Goal: Communication & Community: Connect with others

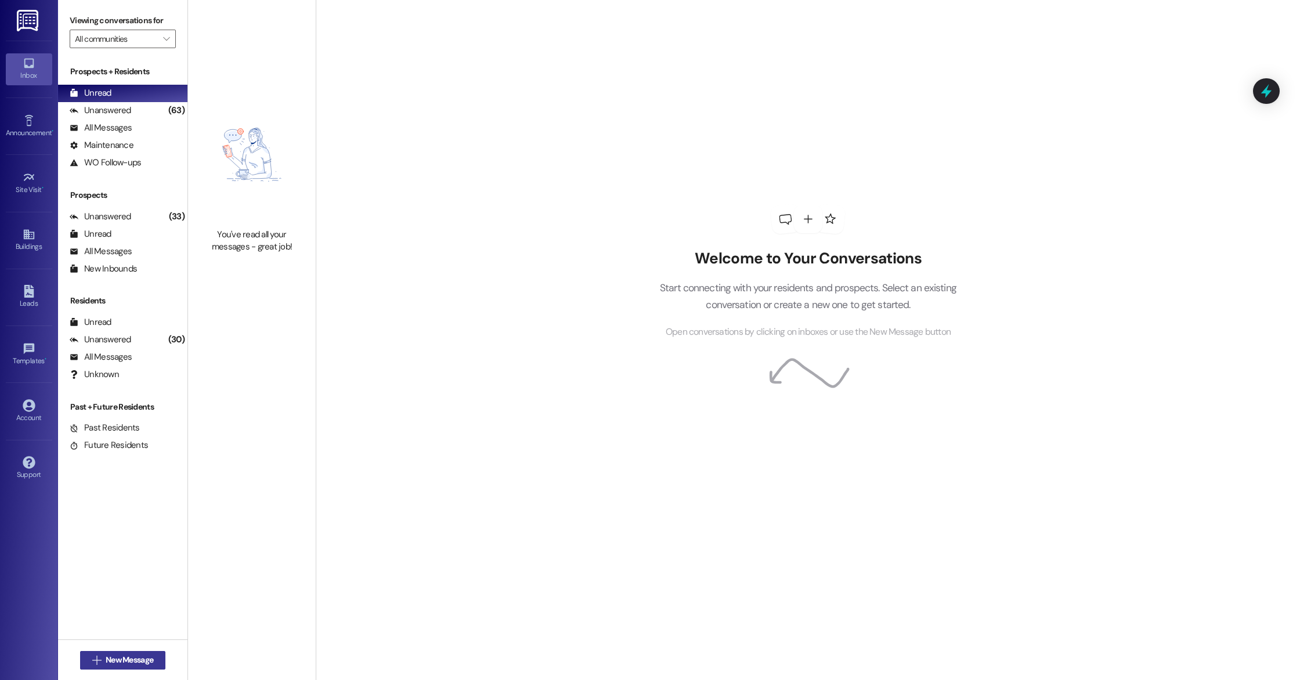
click at [110, 663] on span "New Message" at bounding box center [130, 660] width 48 height 12
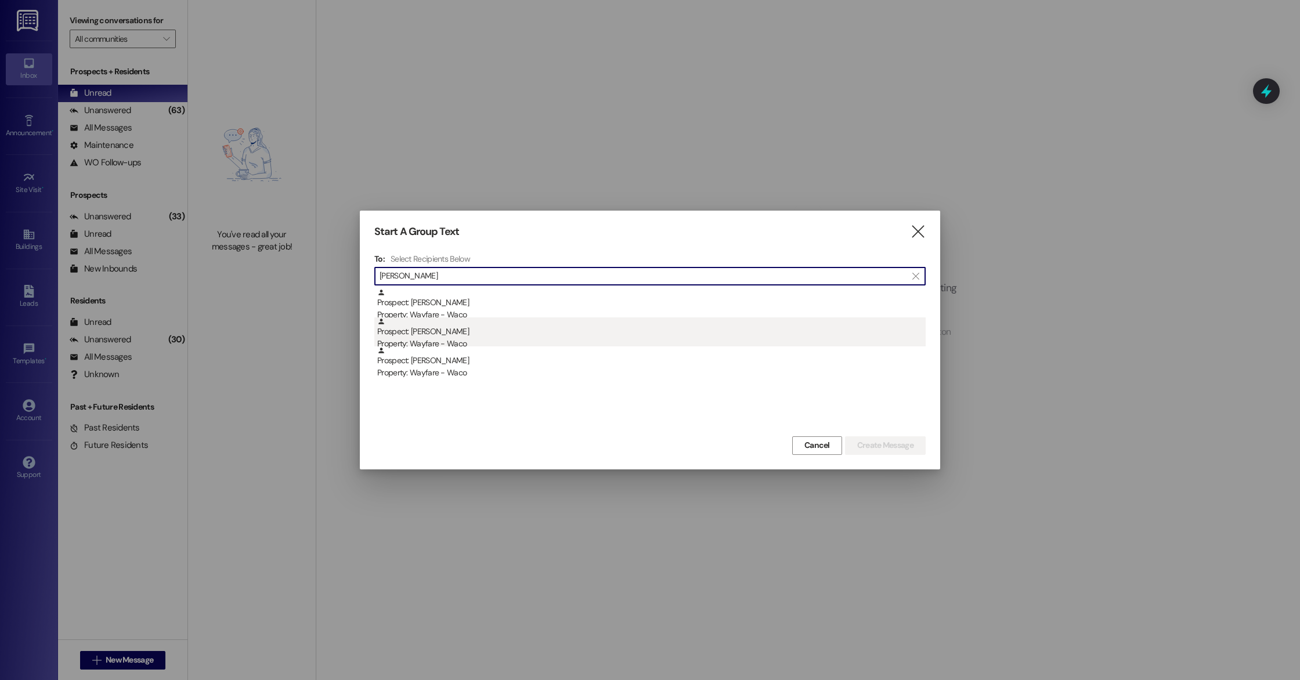
type input "[PERSON_NAME]"
click at [475, 334] on div "Prospect: [PERSON_NAME] Property: Wayfare - Waco" at bounding box center [651, 334] width 549 height 33
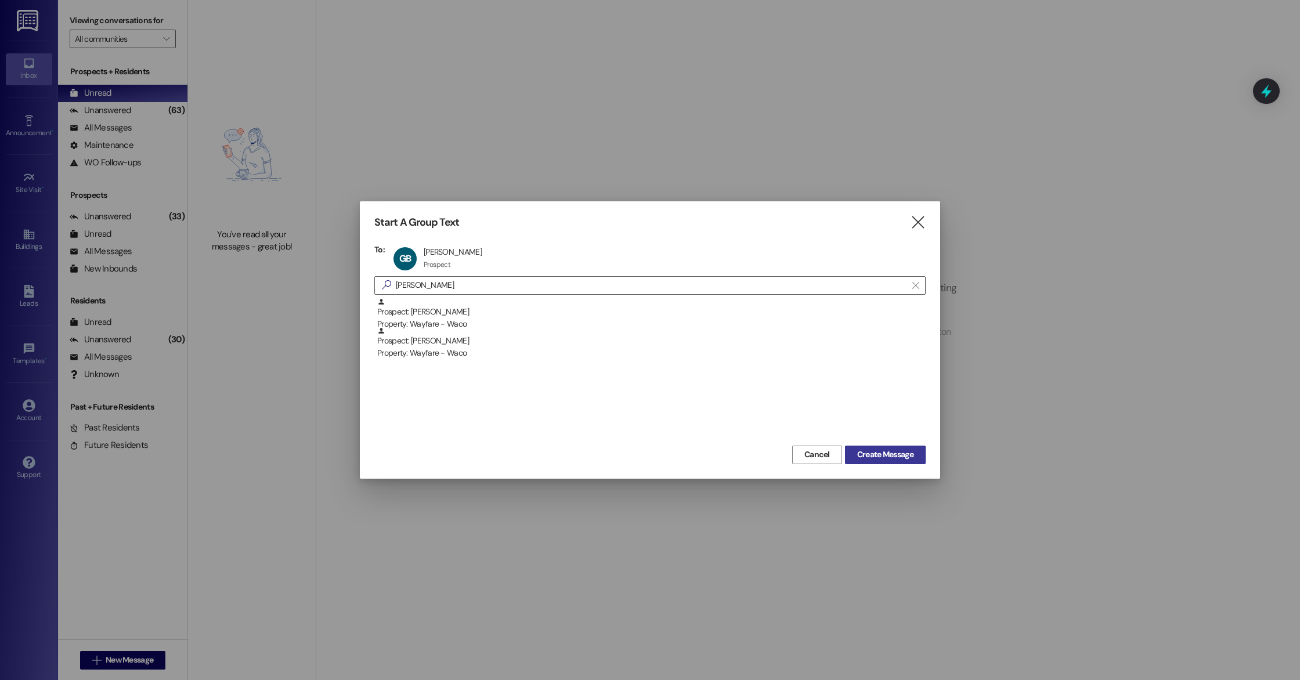
click at [882, 454] on span "Create Message" at bounding box center [885, 455] width 56 height 12
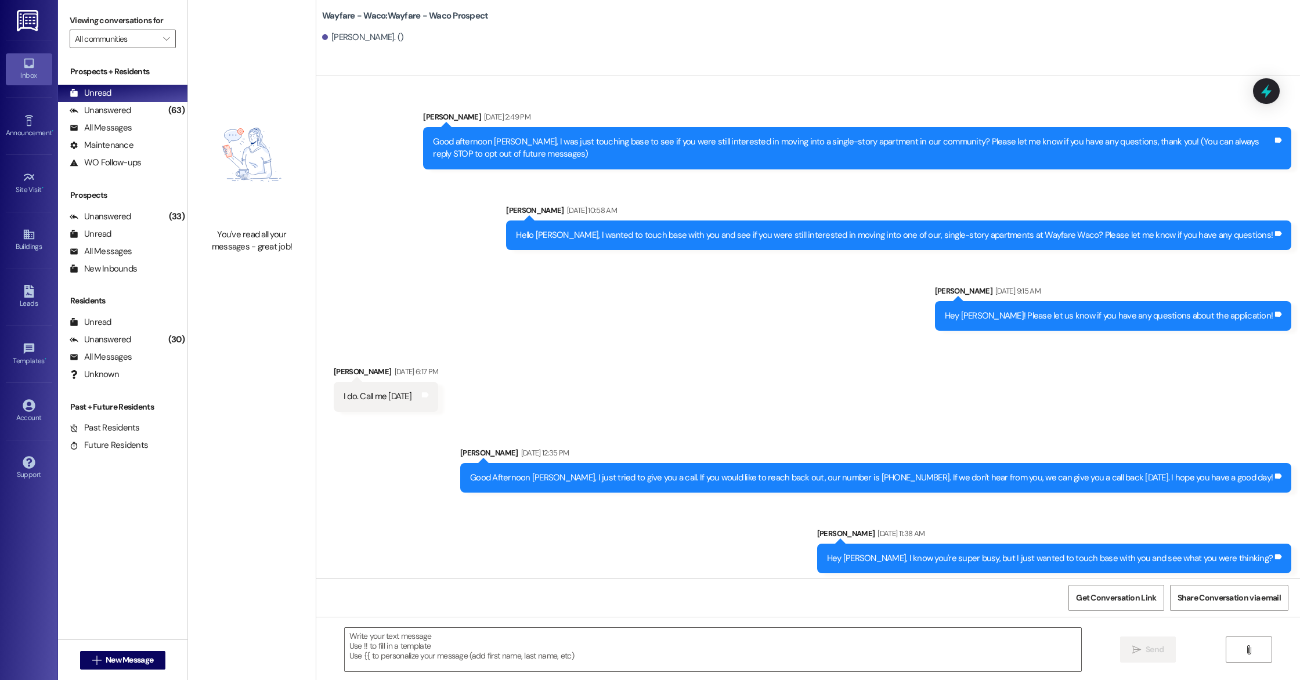
scroll to position [724, 0]
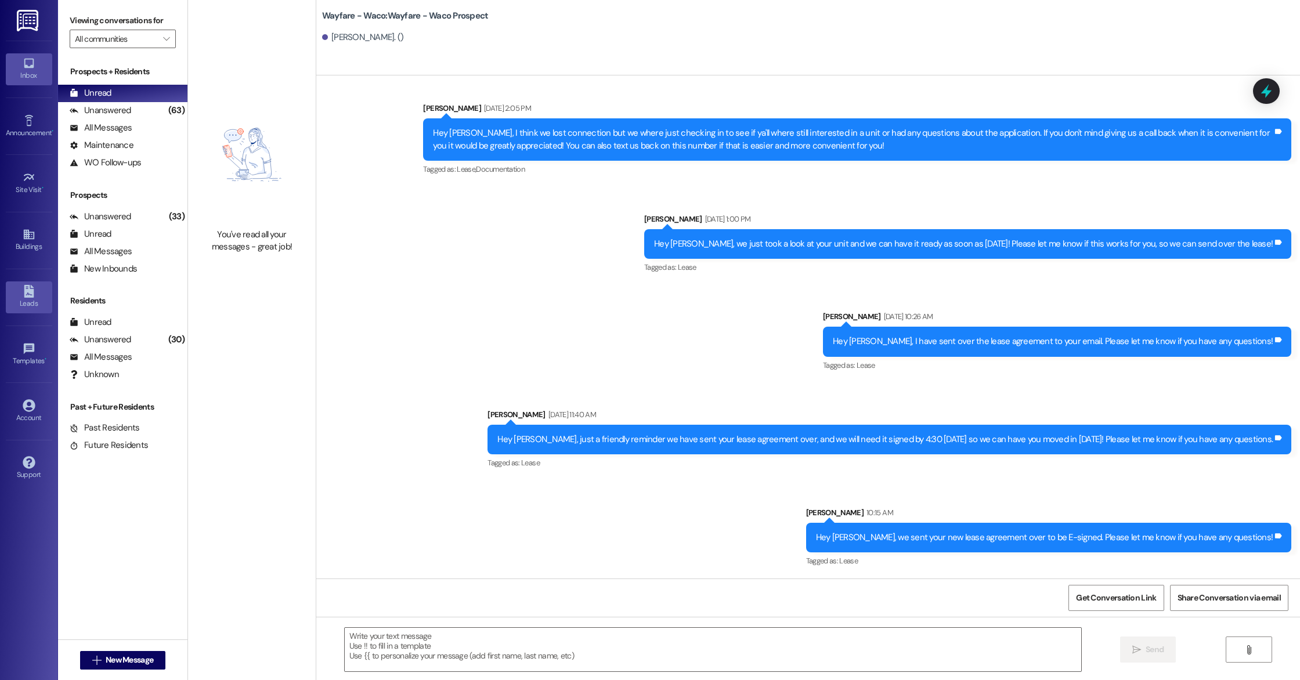
click at [36, 297] on link "Leads" at bounding box center [29, 297] width 46 height 31
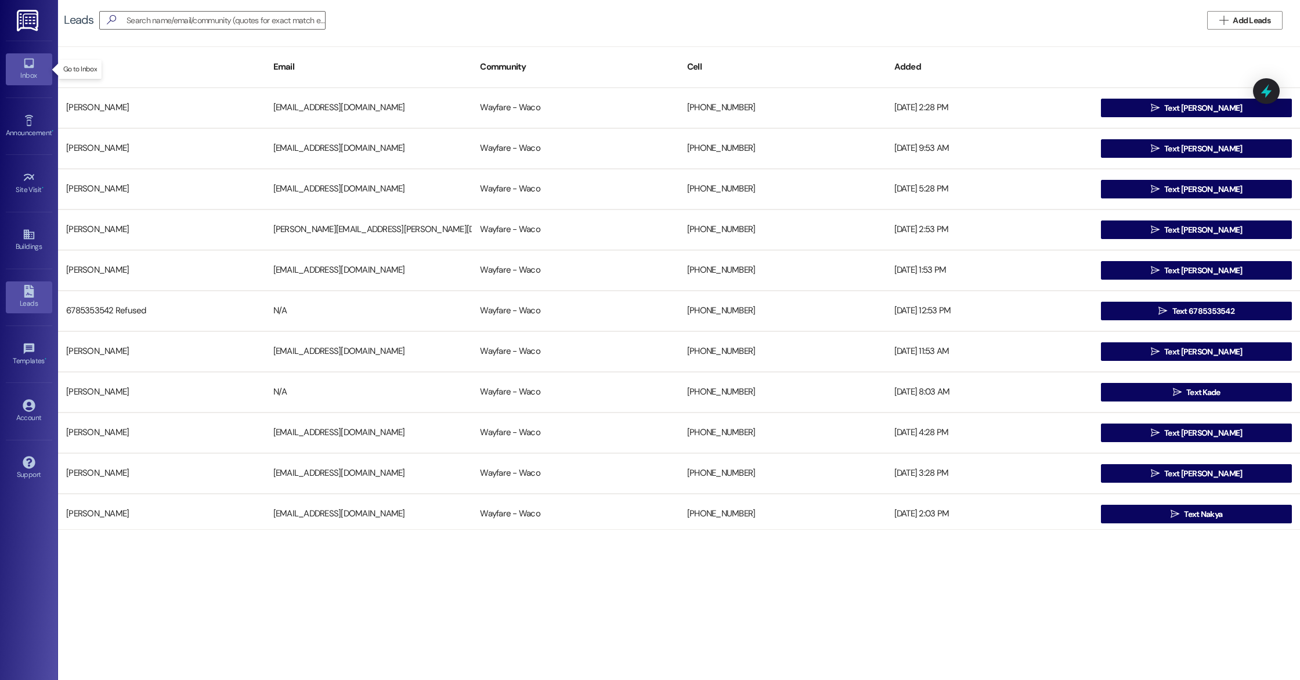
click at [27, 74] on div "Inbox" at bounding box center [29, 76] width 58 height 12
